Goal: Transaction & Acquisition: Purchase product/service

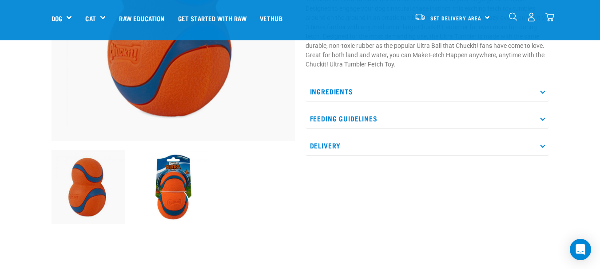
scroll to position [133, 0]
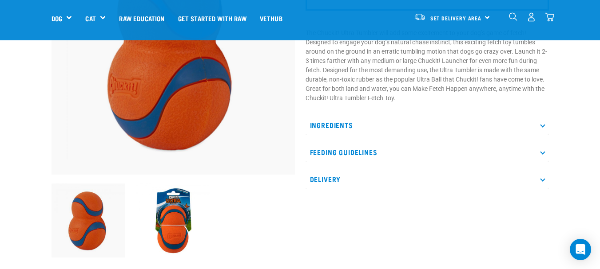
click at [171, 208] on img at bounding box center [173, 221] width 74 height 74
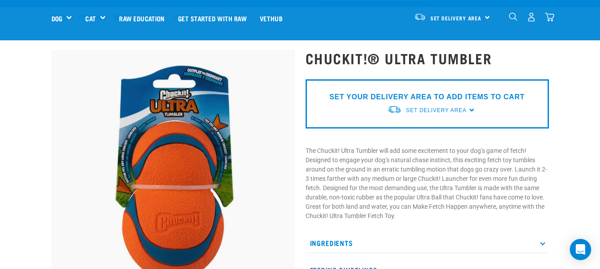
scroll to position [0, 0]
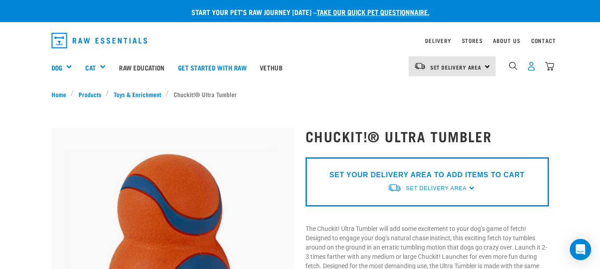
click at [528, 64] on img "dropdown navigation" at bounding box center [530, 66] width 9 height 9
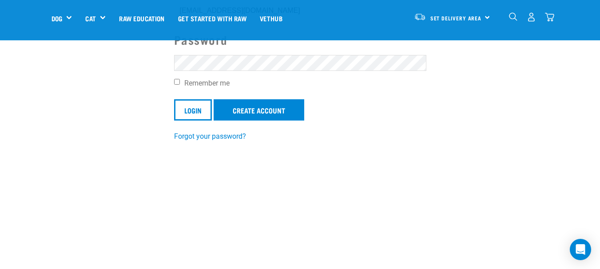
scroll to position [133, 0]
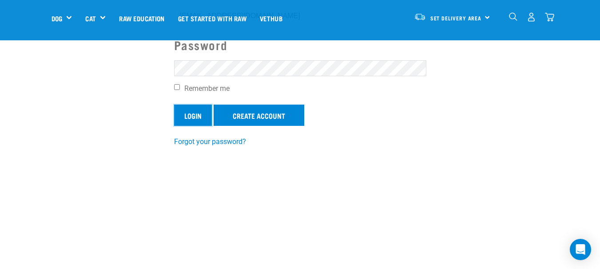
click at [186, 117] on input "Login" at bounding box center [193, 115] width 38 height 21
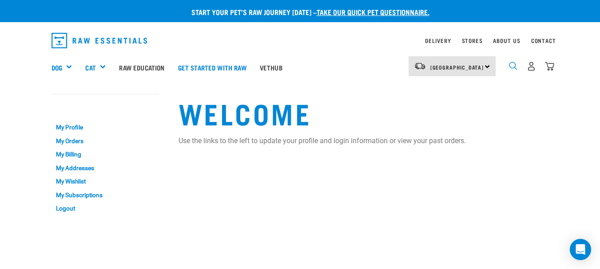
click at [513, 68] on img "dropdown navigation" at bounding box center [513, 66] width 8 height 8
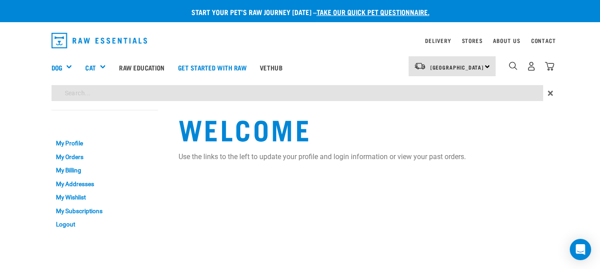
paste input "Chuckit! Ultra Tumbler"
type input "Chuckit! Ultra Tumbler"
click at [328, 92] on input "Chuckit! Ultra Tumbler" at bounding box center [296, 93] width 491 height 16
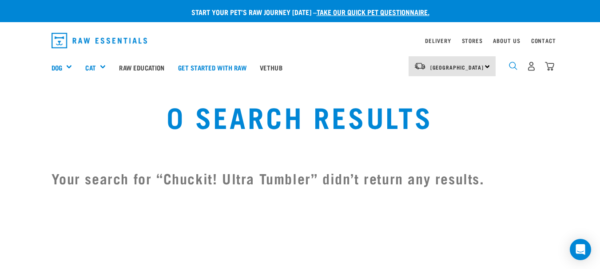
click at [511, 65] on img "dropdown navigation" at bounding box center [513, 66] width 8 height 8
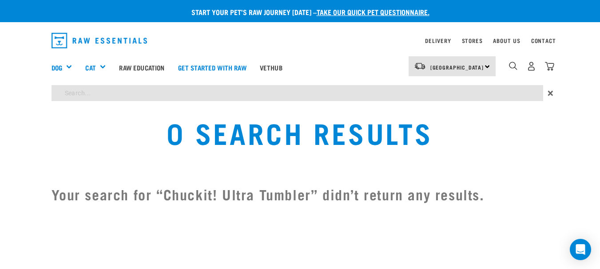
paste input "Chuckit"
type input "Chuckit"
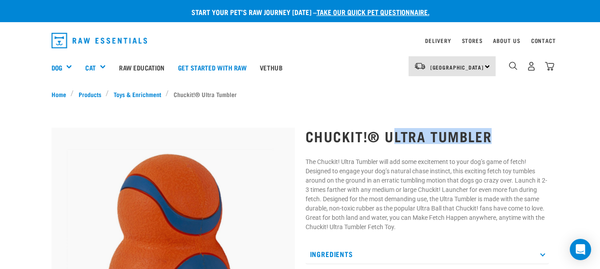
drag, startPoint x: 496, startPoint y: 131, endPoint x: 392, endPoint y: 137, distance: 104.0
click at [391, 137] on h1 "Chuckit!® Ultra Tumbler" at bounding box center [426, 136] width 243 height 16
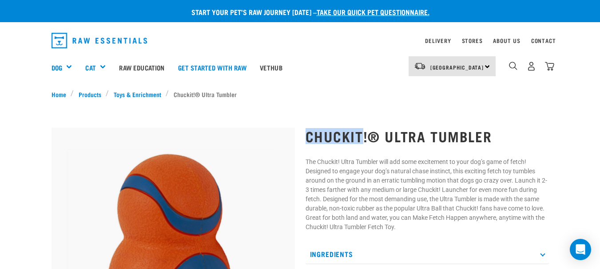
drag, startPoint x: 307, startPoint y: 134, endPoint x: 361, endPoint y: 133, distance: 54.6
click at [361, 133] on h1 "Chuckit!® Ultra Tumbler" at bounding box center [426, 136] width 243 height 16
copy h1 "Chuckit"
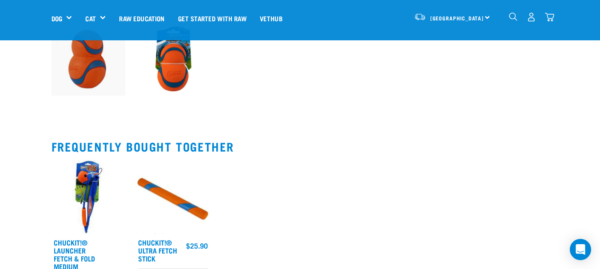
scroll to position [355, 0]
